Goal: Check status

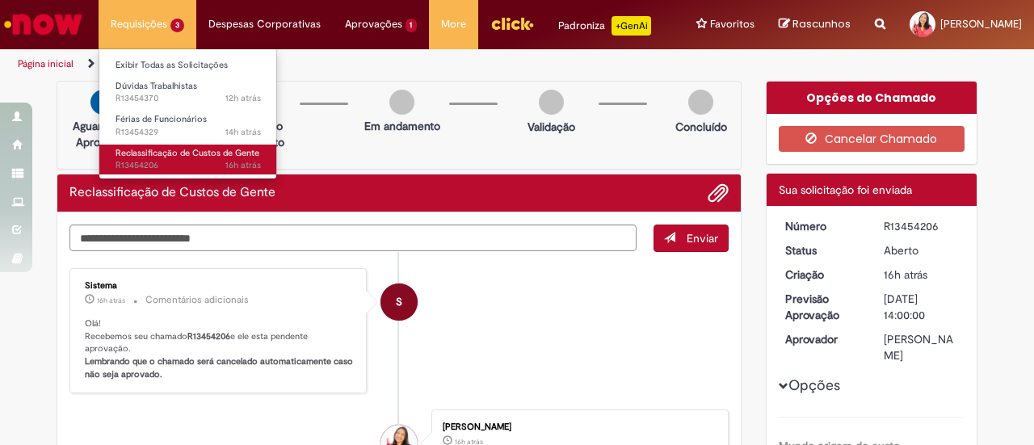
click at [165, 166] on span "16h atrás 16 horas atrás R13454206" at bounding box center [188, 165] width 145 height 13
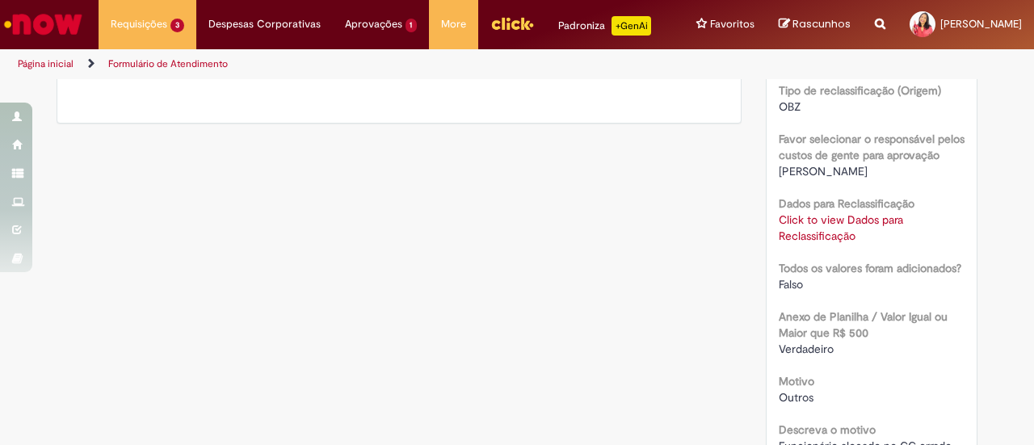
scroll to position [646, 0]
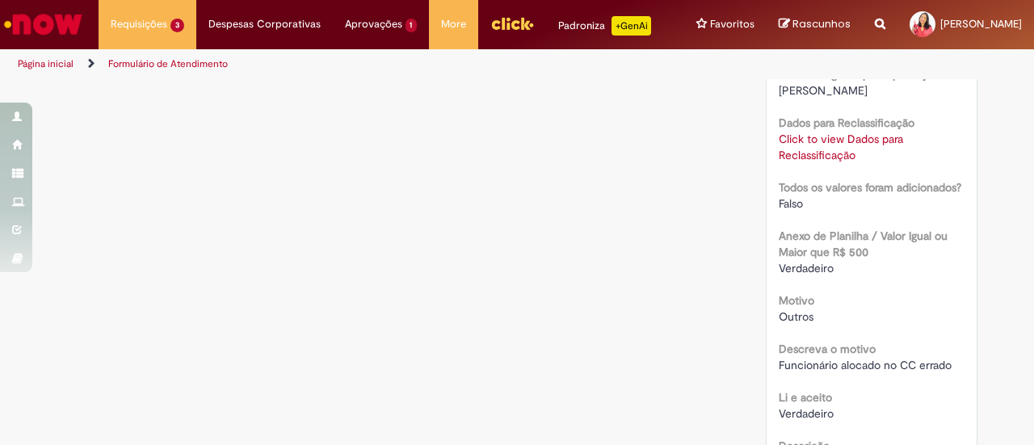
click at [808, 162] on link "Click to view Dados para Reclassificação" at bounding box center [841, 147] width 124 height 31
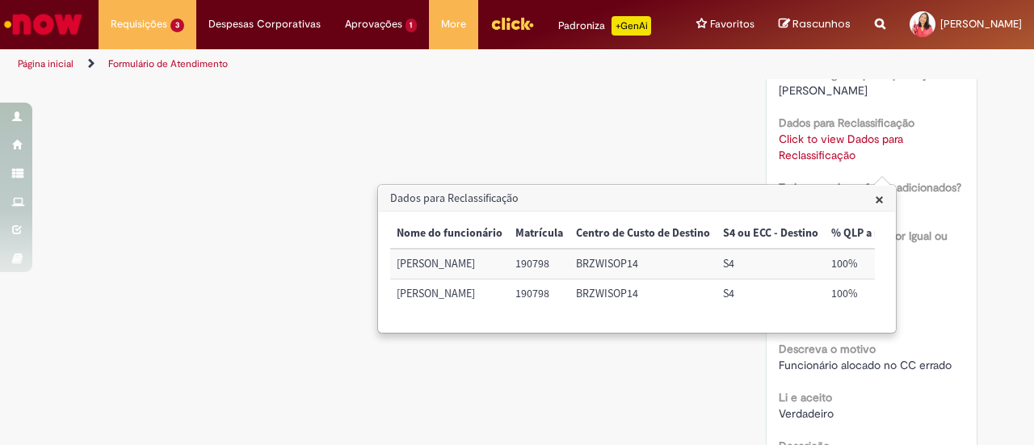
scroll to position [0, 3]
click at [205, 208] on div "Verificar Código de Barras Aguardando Aprovação Aguardando atendimento Em andam…" at bounding box center [516, 73] width 945 height 1276
click at [882, 196] on span "×" at bounding box center [881, 199] width 9 height 22
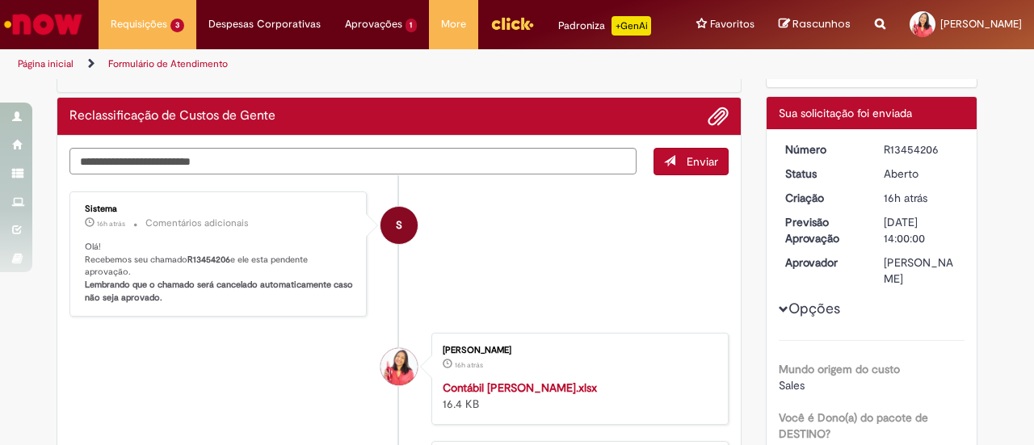
scroll to position [0, 0]
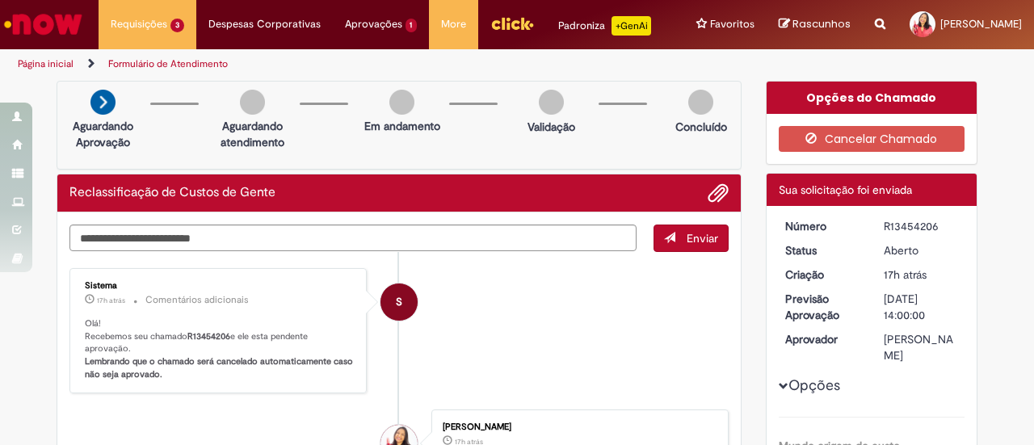
click at [900, 234] on div "R13454206" at bounding box center [921, 226] width 75 height 16
copy div "R13454206"
